Goal: Task Accomplishment & Management: Complete application form

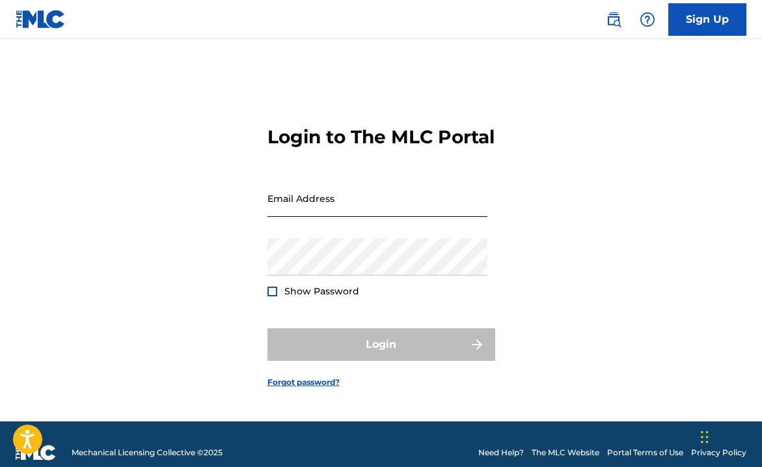
click at [378, 211] on input "Email Address" at bounding box center [378, 198] width 220 height 37
type input "[EMAIL_ADDRESS][DOMAIN_NAME]"
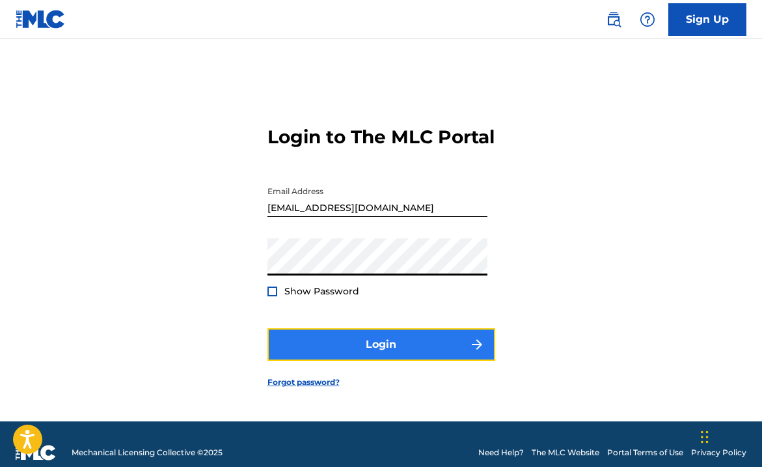
click at [391, 348] on button "Login" at bounding box center [382, 344] width 228 height 33
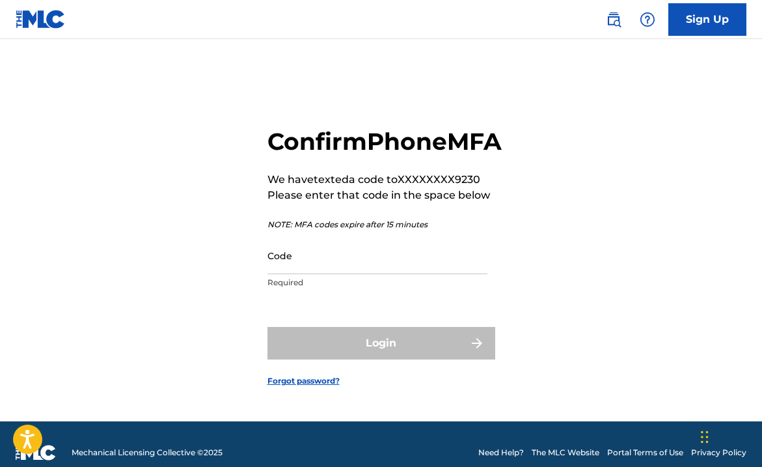
click at [286, 288] on p "Required" at bounding box center [378, 283] width 220 height 12
click at [286, 290] on div "Code Required" at bounding box center [378, 266] width 220 height 59
click at [281, 274] on input "Code" at bounding box center [378, 255] width 220 height 37
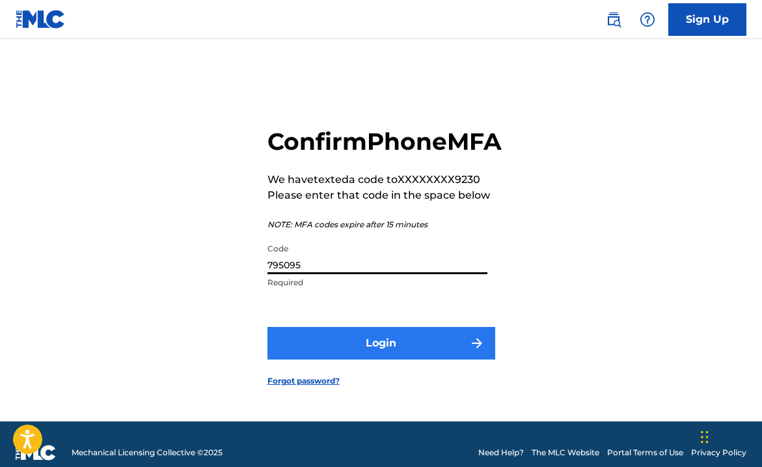
type input "795095"
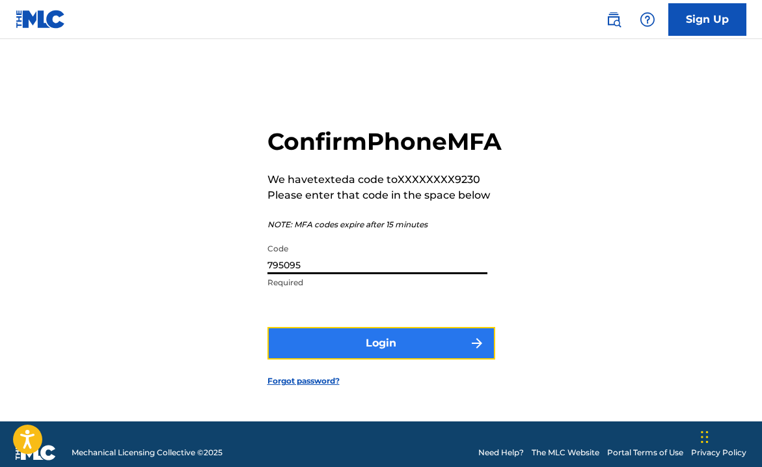
click at [295, 359] on button "Login" at bounding box center [382, 343] width 228 height 33
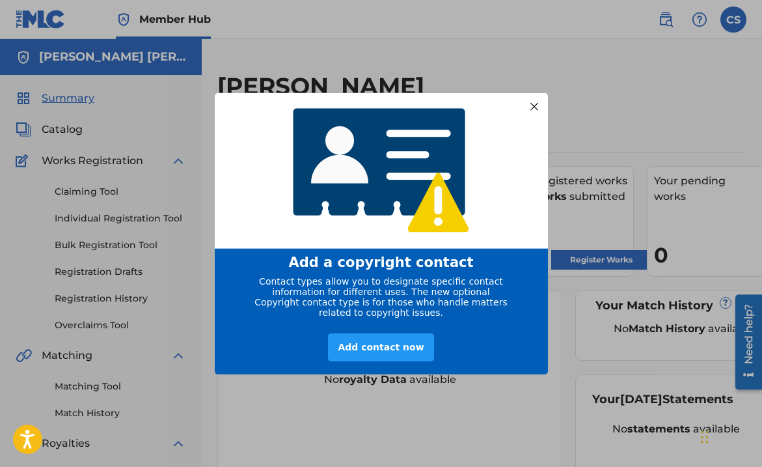
click at [521, 120] on div "entering modal" at bounding box center [381, 170] width 333 height 157
click at [523, 107] on div "entering modal" at bounding box center [381, 170] width 333 height 157
click at [530, 101] on div at bounding box center [533, 106] width 17 height 17
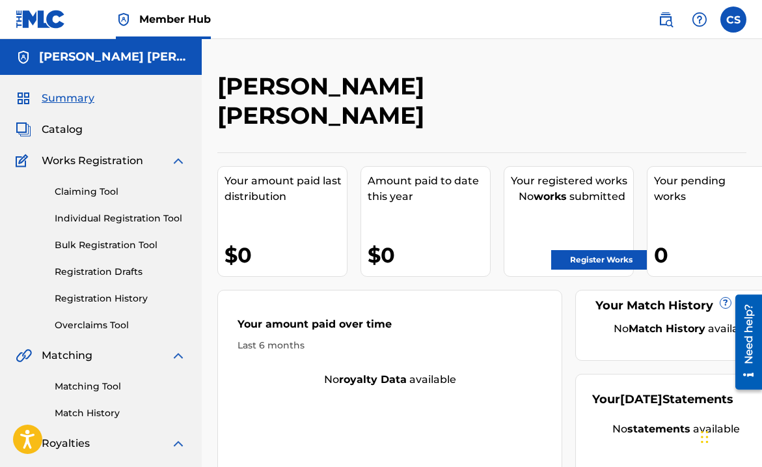
scroll to position [18, 0]
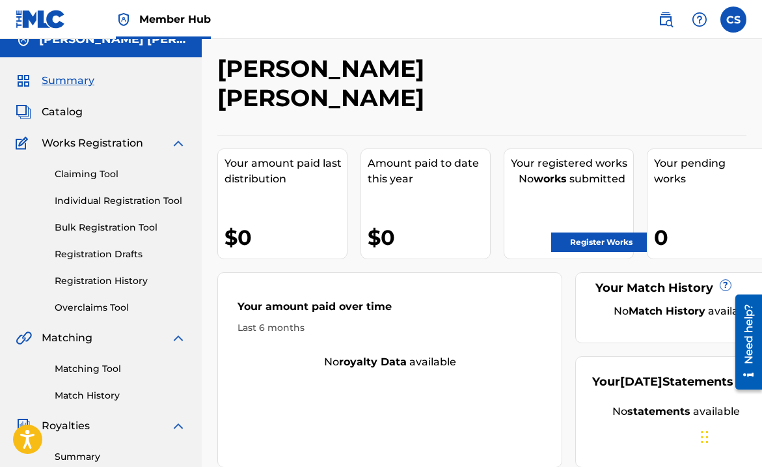
click at [116, 143] on span "Works Registration" at bounding box center [93, 143] width 102 height 16
click at [108, 169] on link "Claiming Tool" at bounding box center [121, 174] width 132 height 14
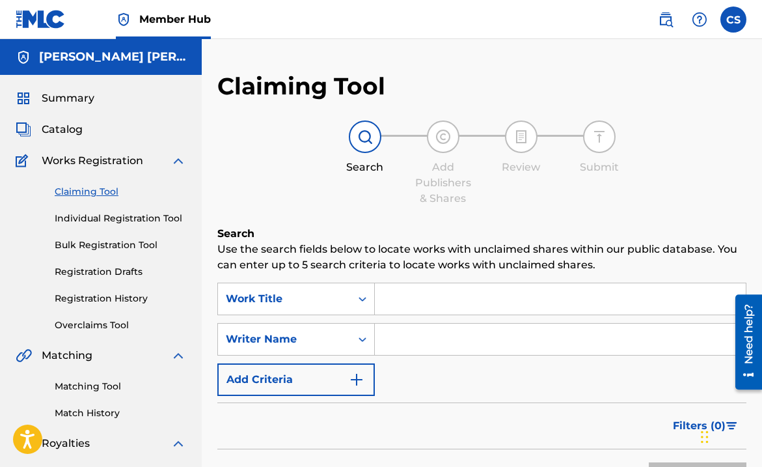
click at [114, 171] on div "Claiming Tool Individual Registration Tool Bulk Registration Tool Registration …" at bounding box center [101, 250] width 171 height 163
click at [109, 163] on span "Works Registration" at bounding box center [93, 161] width 102 height 16
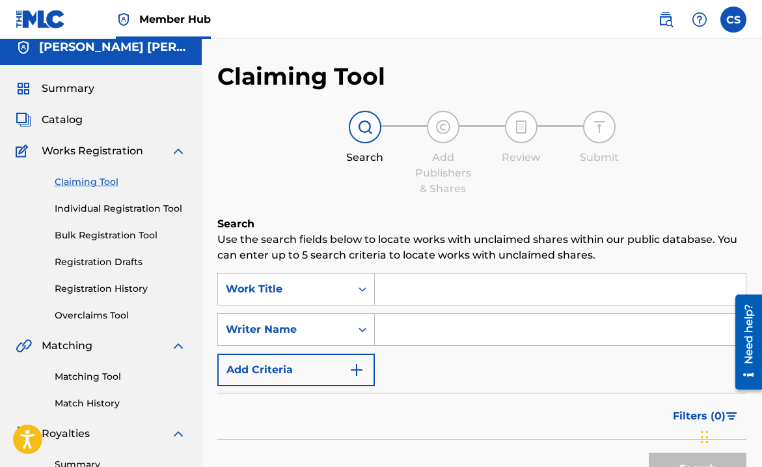
scroll to position [11, 0]
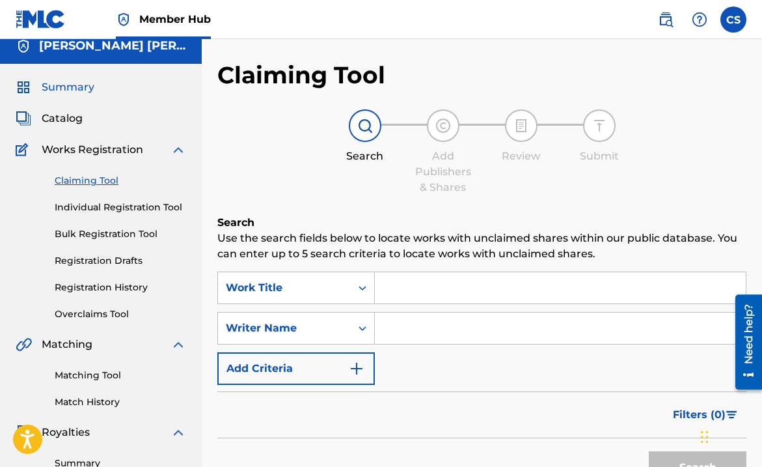
click at [49, 90] on span "Summary" at bounding box center [68, 87] width 53 height 16
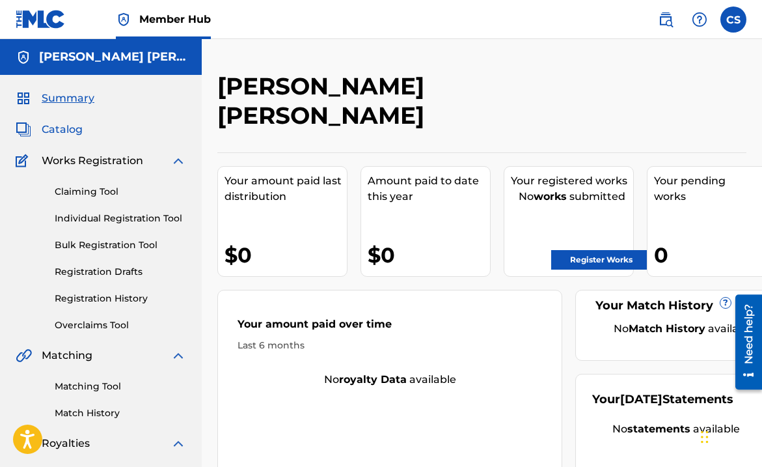
click at [56, 134] on span "Catalog" at bounding box center [62, 130] width 41 height 16
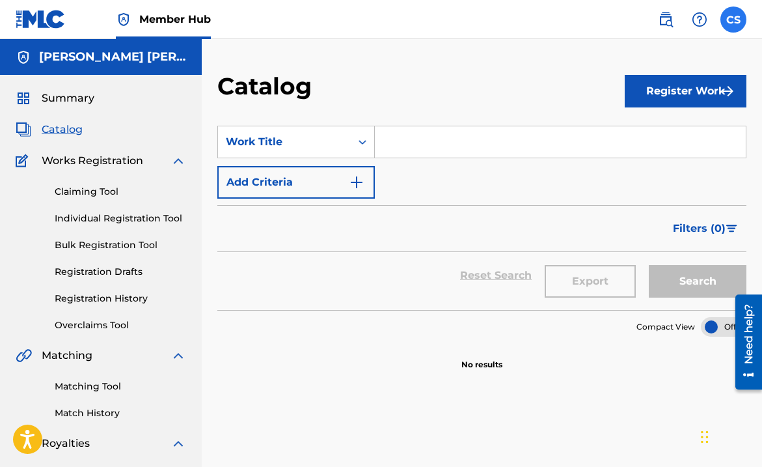
click at [742, 20] on label at bounding box center [734, 20] width 26 height 26
click at [734, 20] on input "CS [PERSON_NAME] [EMAIL_ADDRESS][DOMAIN_NAME] Notification Preferences Profile …" at bounding box center [734, 20] width 0 height 0
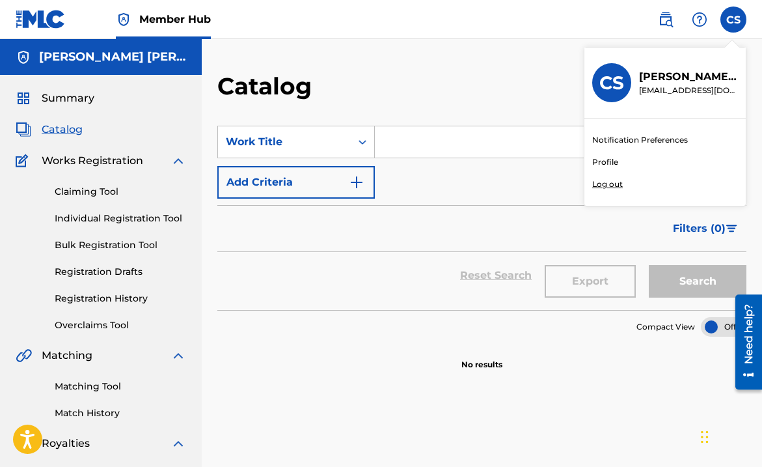
click at [613, 165] on link "Profile" at bounding box center [605, 162] width 26 height 12
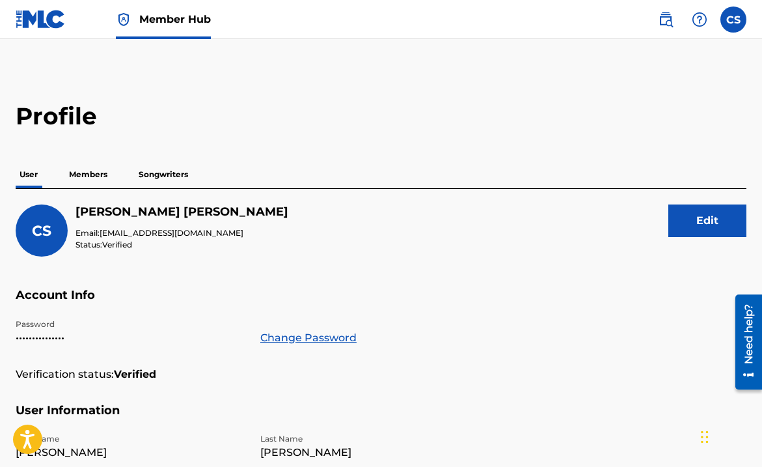
click at [189, 178] on p "Songwriters" at bounding box center [163, 174] width 57 height 27
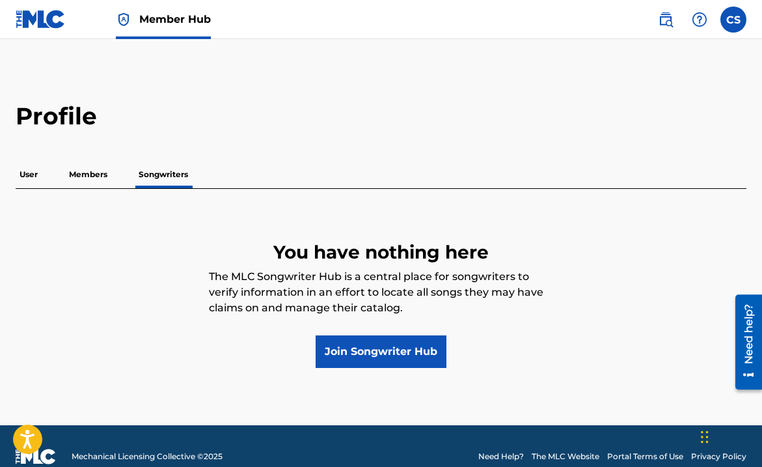
click at [104, 176] on p "Members" at bounding box center [88, 174] width 46 height 27
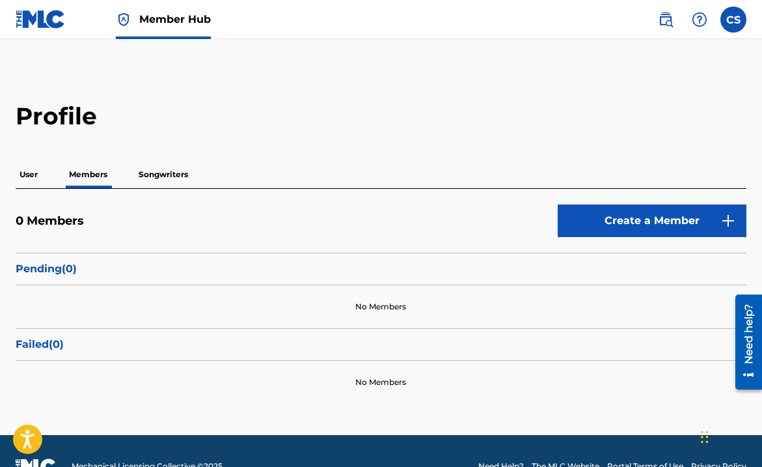
click at [55, 168] on div "User Members Songwriters" at bounding box center [381, 174] width 731 height 27
click at [733, 13] on label at bounding box center [734, 20] width 26 height 26
click at [734, 20] on input "CS [PERSON_NAME] [EMAIL_ADDRESS][DOMAIN_NAME] Notification Preferences Profile …" at bounding box center [734, 20] width 0 height 0
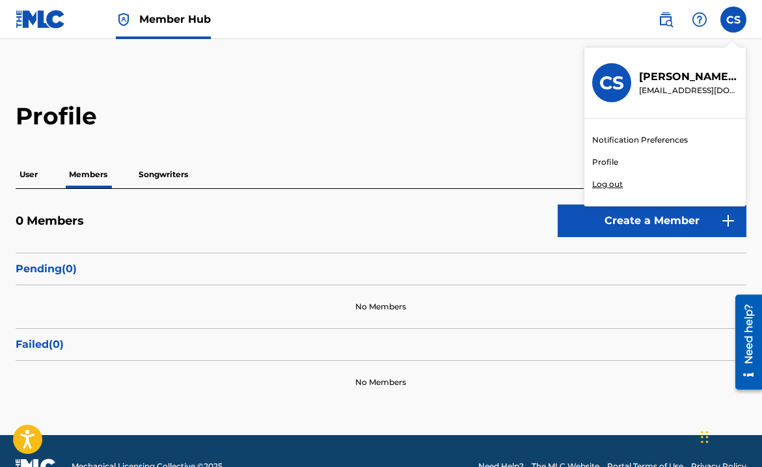
click at [34, 24] on img at bounding box center [41, 19] width 50 height 19
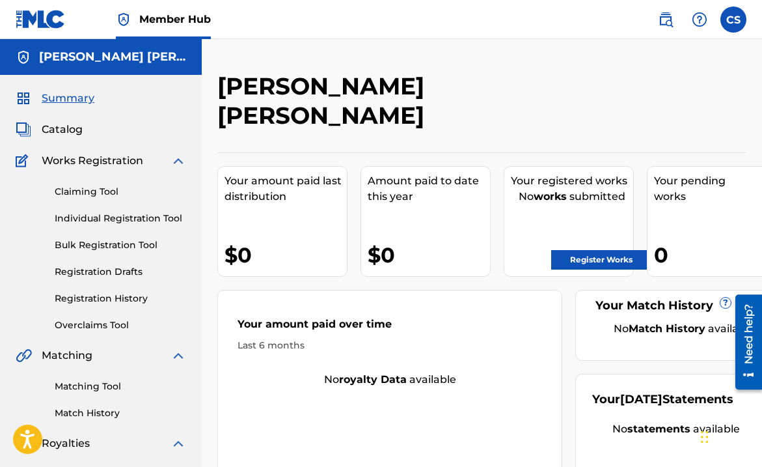
click at [678, 173] on div "Your pending works ?" at bounding box center [715, 188] width 122 height 31
click at [601, 250] on link "Register Works" at bounding box center [601, 260] width 100 height 20
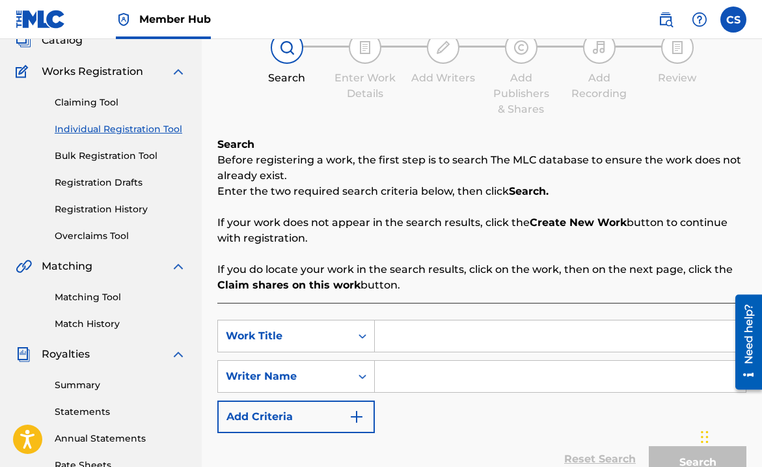
scroll to position [90, 0]
